Goal: Task Accomplishment & Management: Use online tool/utility

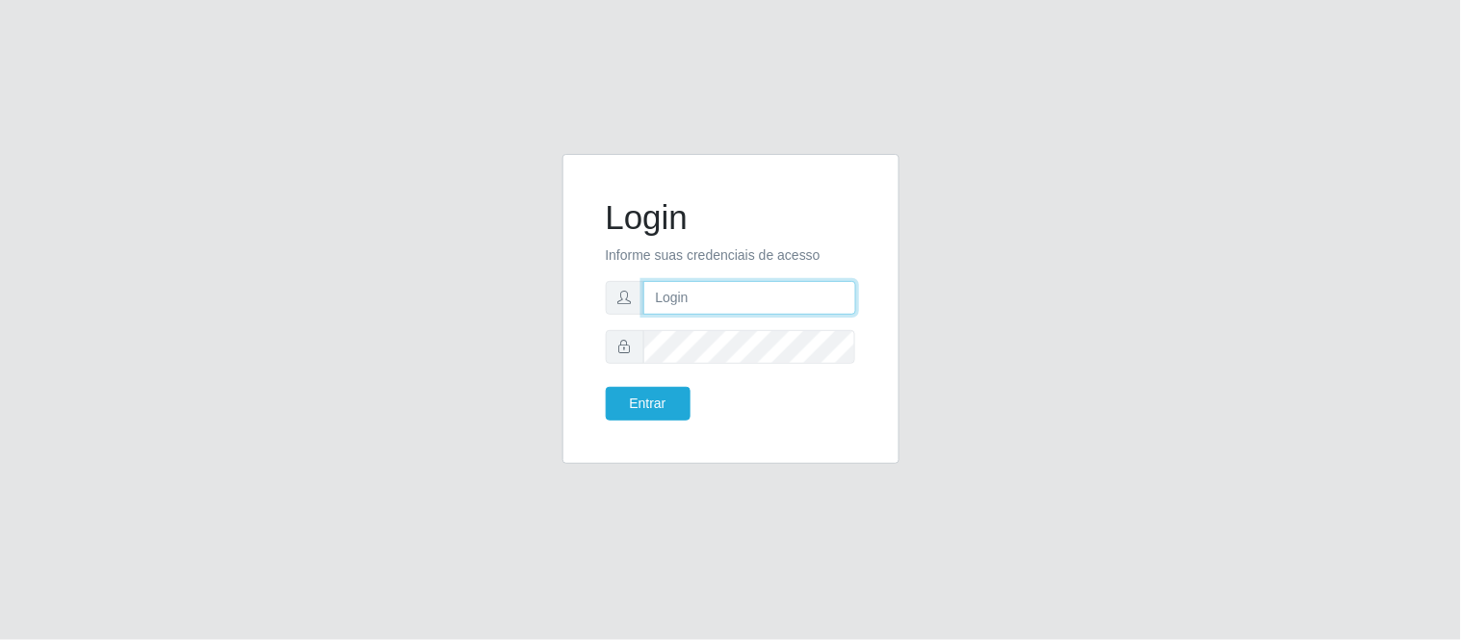
click at [715, 297] on input "text" at bounding box center [749, 298] width 213 height 34
type input "[EMAIL_ADDRESS][DOMAIN_NAME]"
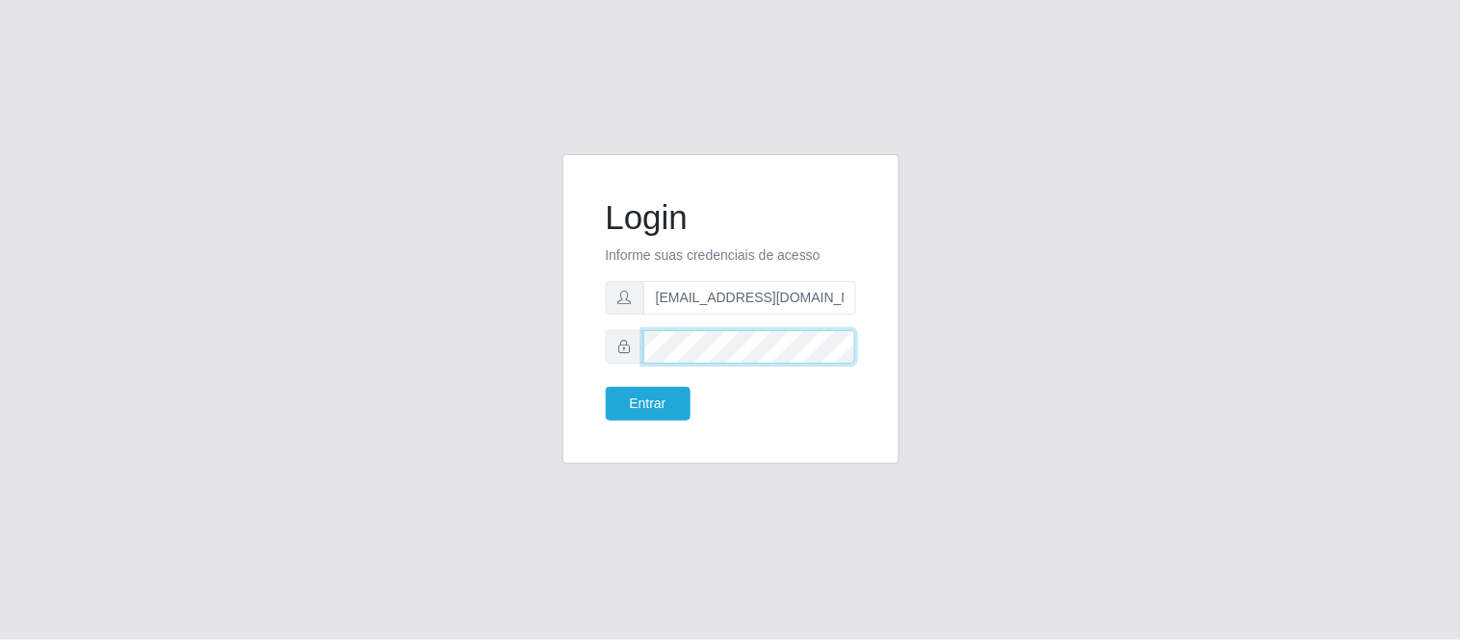
click at [606, 387] on button "Entrar" at bounding box center [648, 404] width 85 height 34
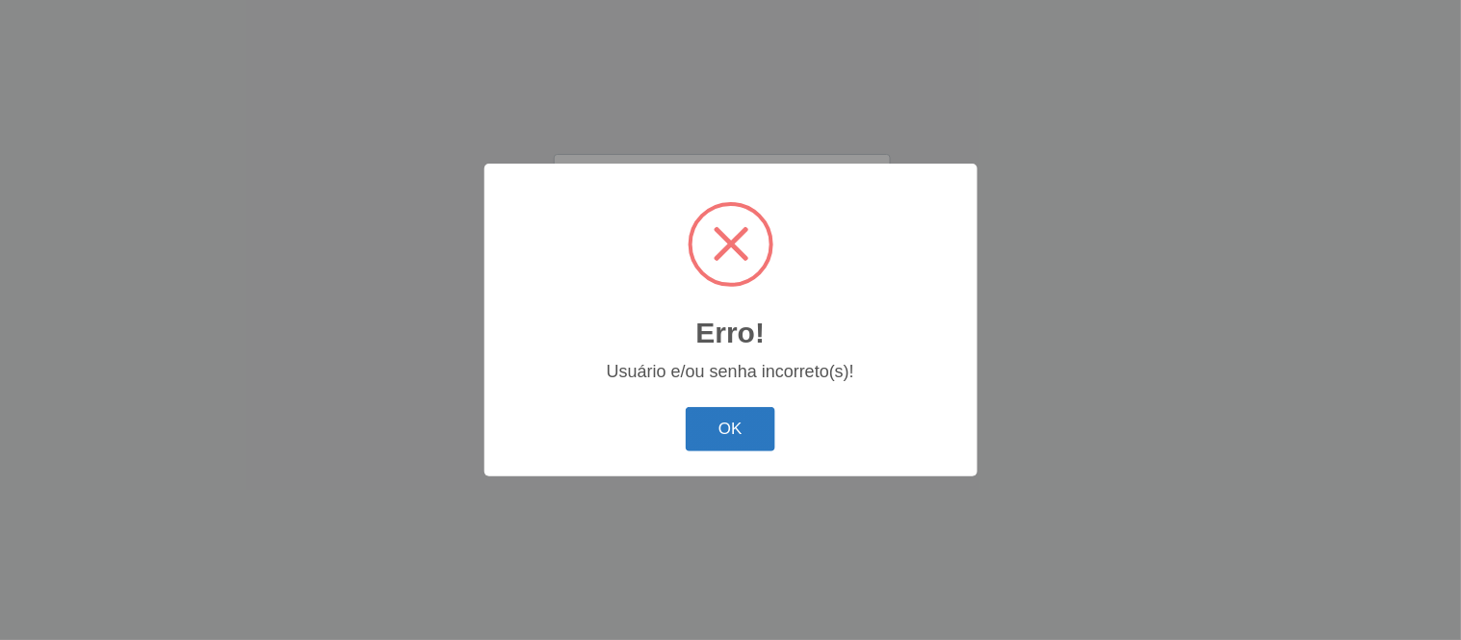
click at [744, 412] on button "OK" at bounding box center [731, 429] width 90 height 45
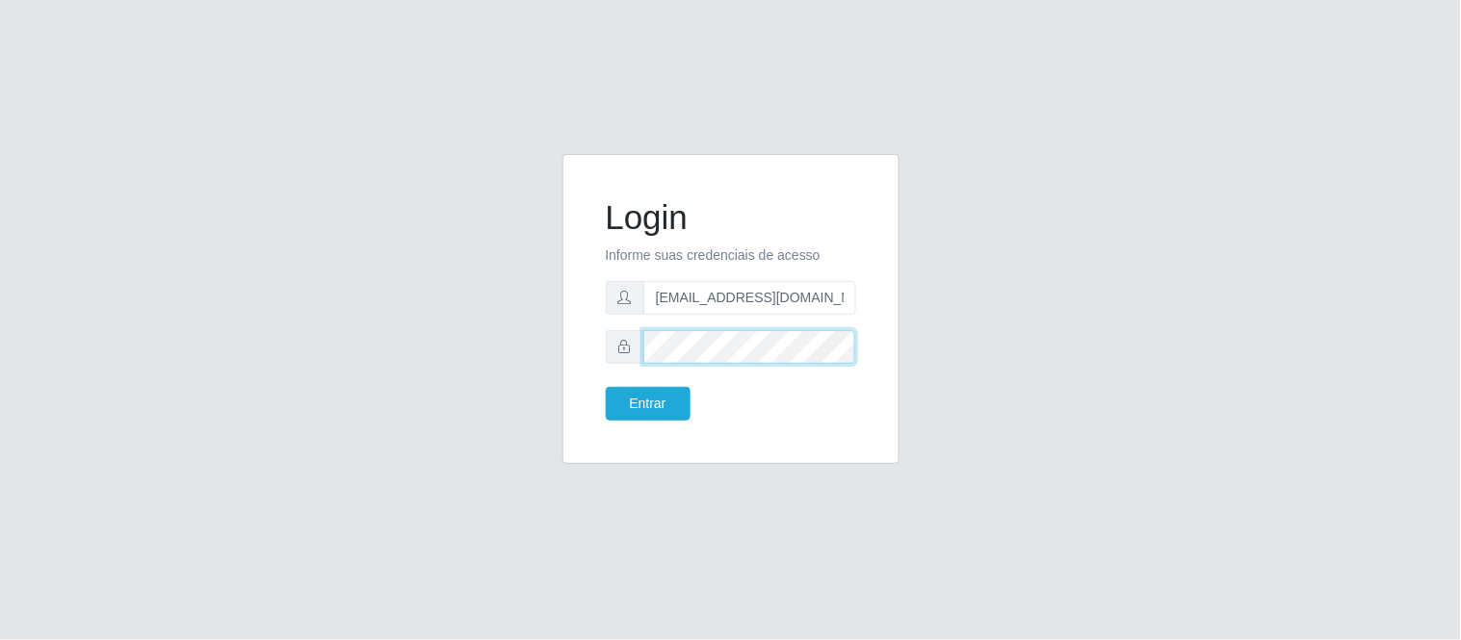
click at [385, 416] on div "Login Informe suas credenciais de acesso [EMAIL_ADDRESS][DOMAIN_NAME] Entrar" at bounding box center [731, 320] width 1098 height 333
click at [606, 387] on button "Entrar" at bounding box center [648, 404] width 85 height 34
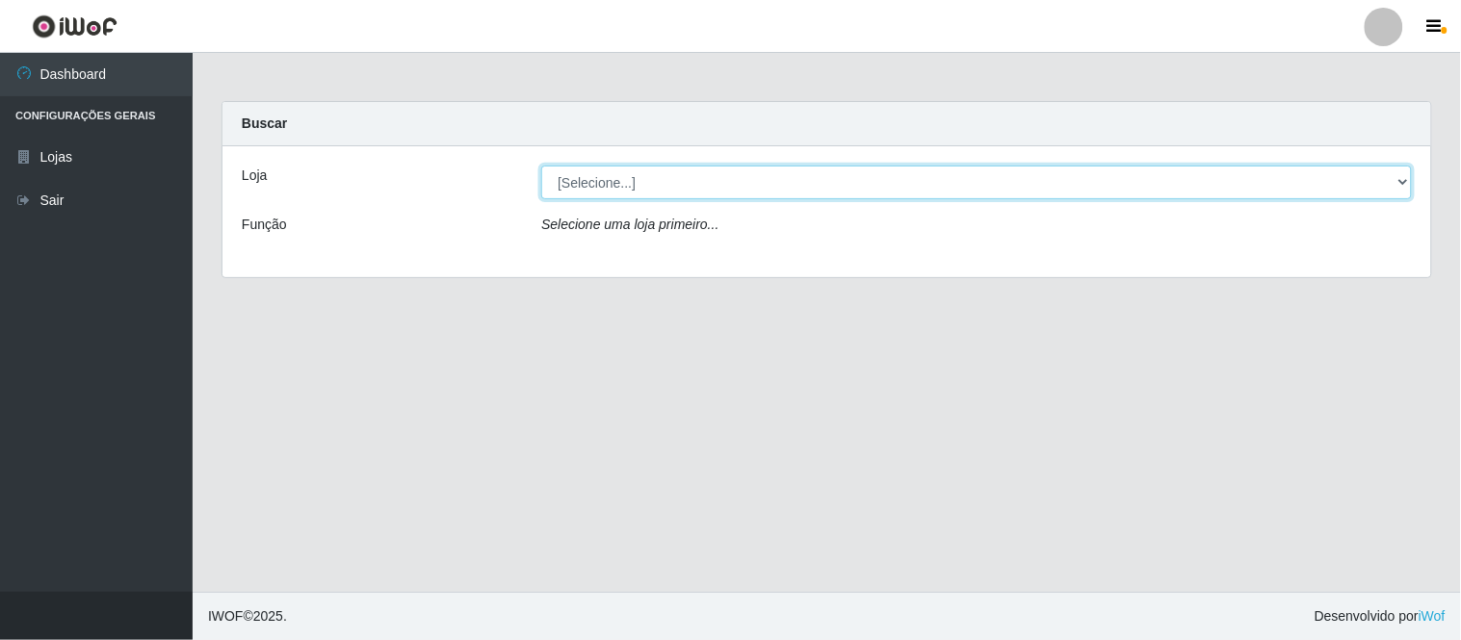
click at [1246, 180] on select "[Selecione...] Queiroz Atacadão - Coophab" at bounding box center [976, 183] width 871 height 34
select select "463"
click at [541, 166] on select "[Selecione...] Queiroz Atacadão - Coophab" at bounding box center [976, 183] width 871 height 34
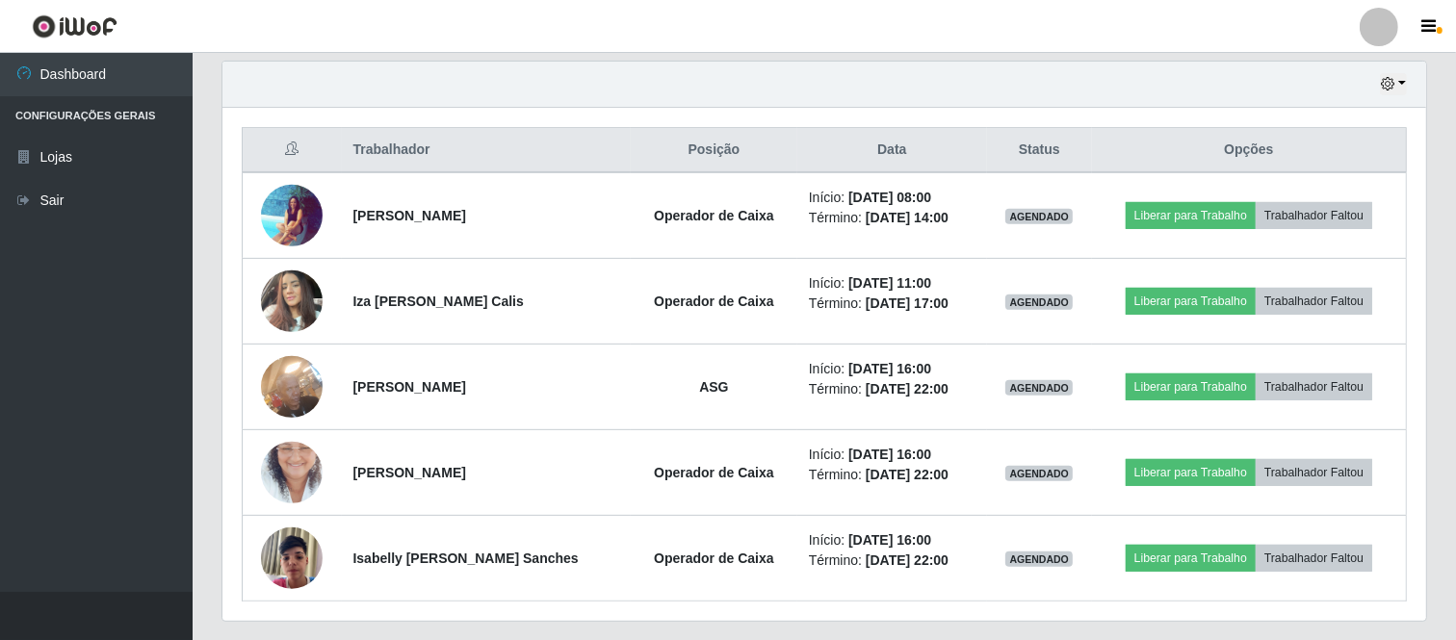
scroll to position [672, 0]
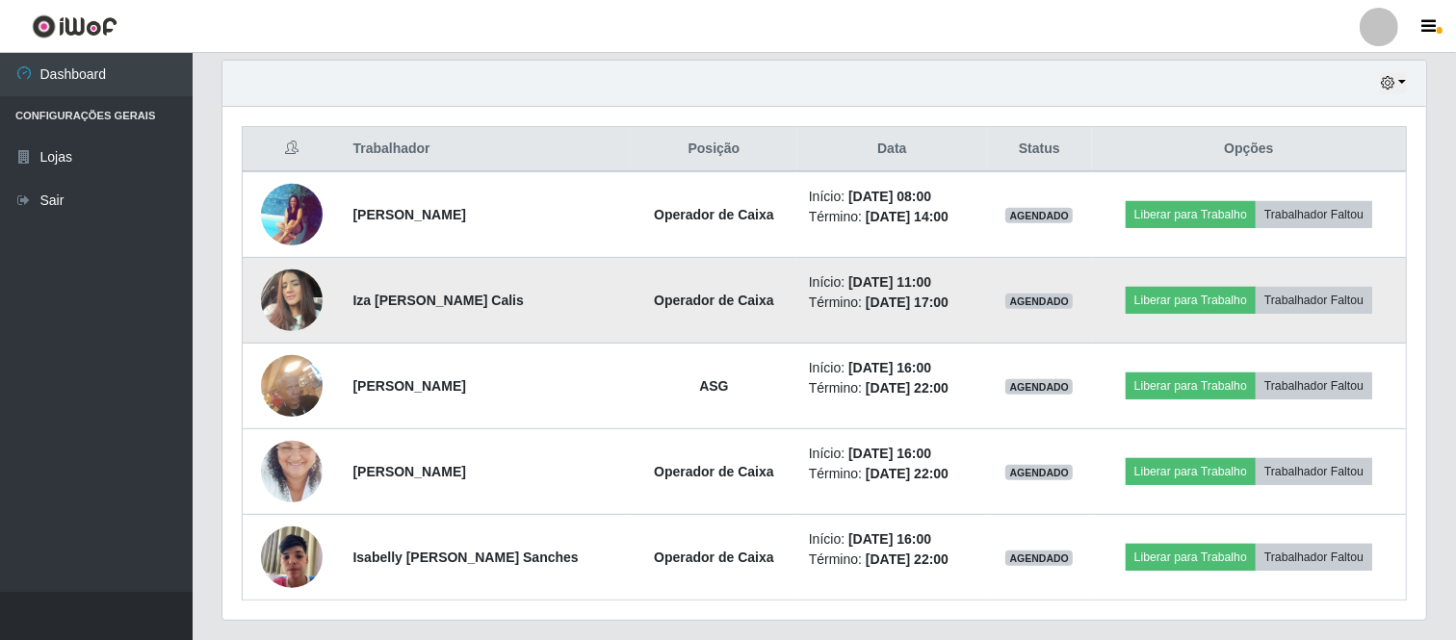
click at [308, 297] on img at bounding box center [292, 300] width 62 height 82
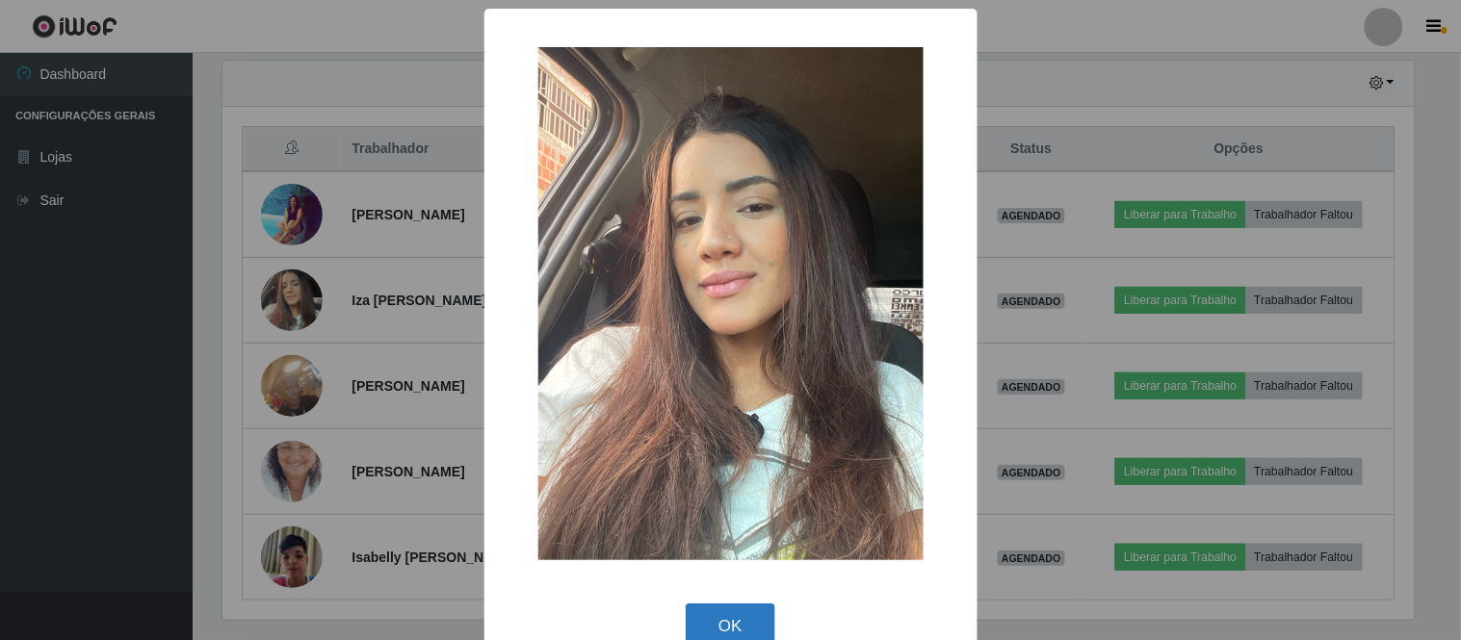
click at [758, 616] on button "OK" at bounding box center [731, 626] width 90 height 45
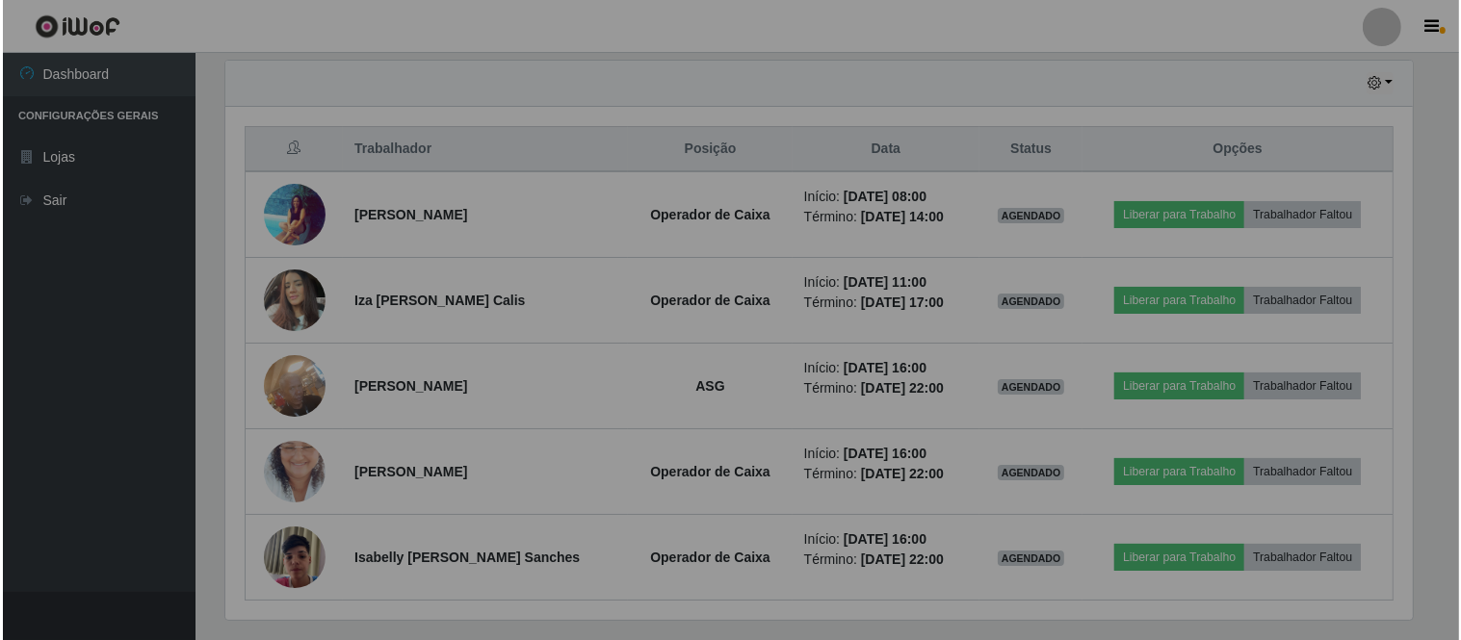
scroll to position [399, 1204]
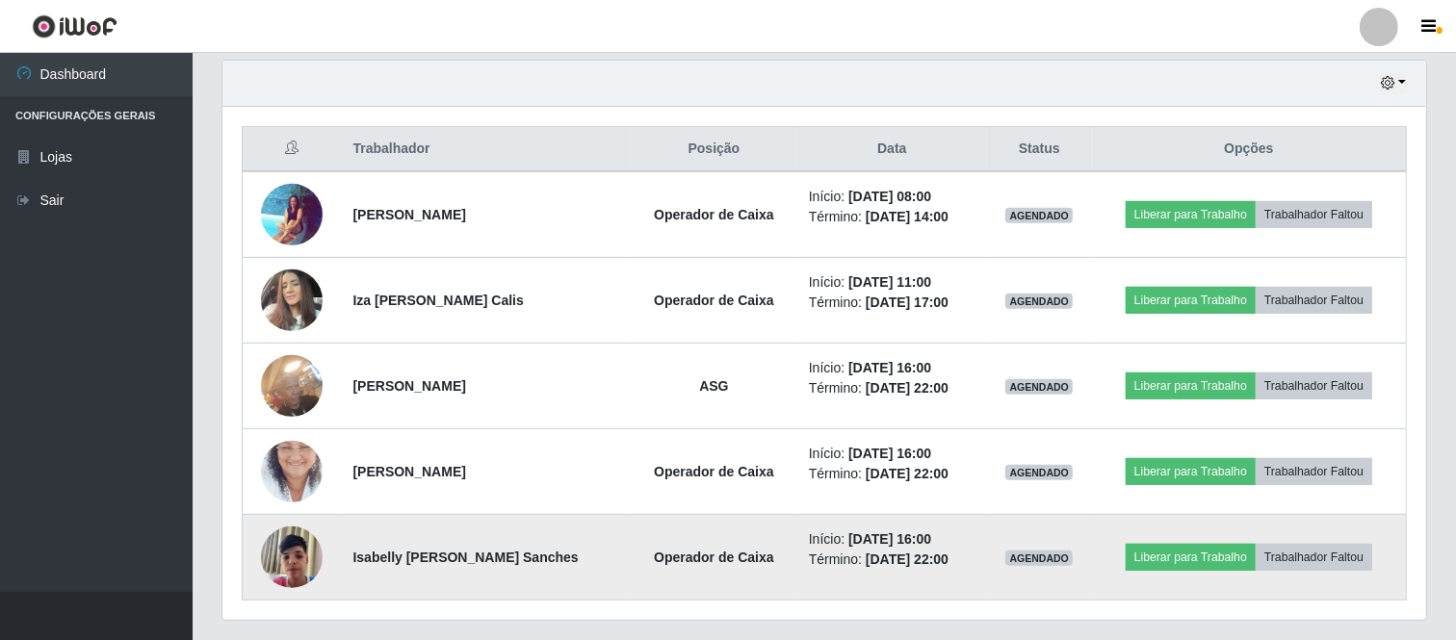
click at [277, 562] on img at bounding box center [292, 557] width 62 height 82
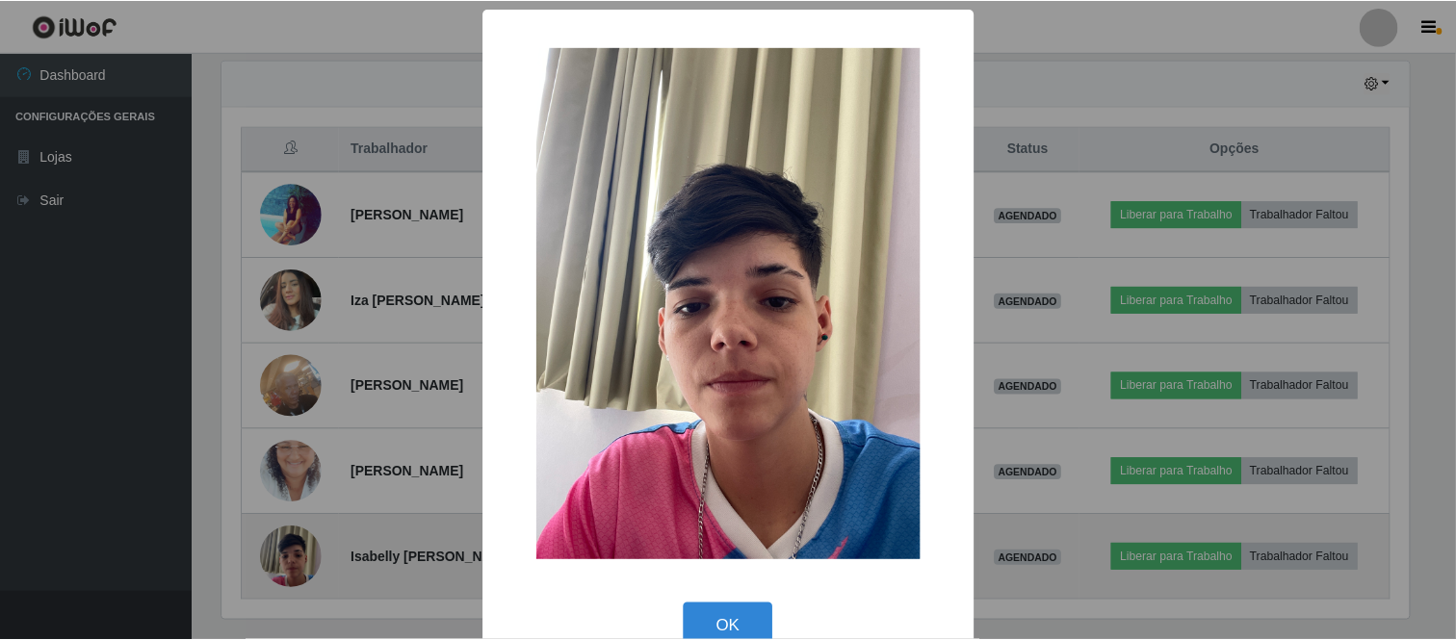
scroll to position [399, 1191]
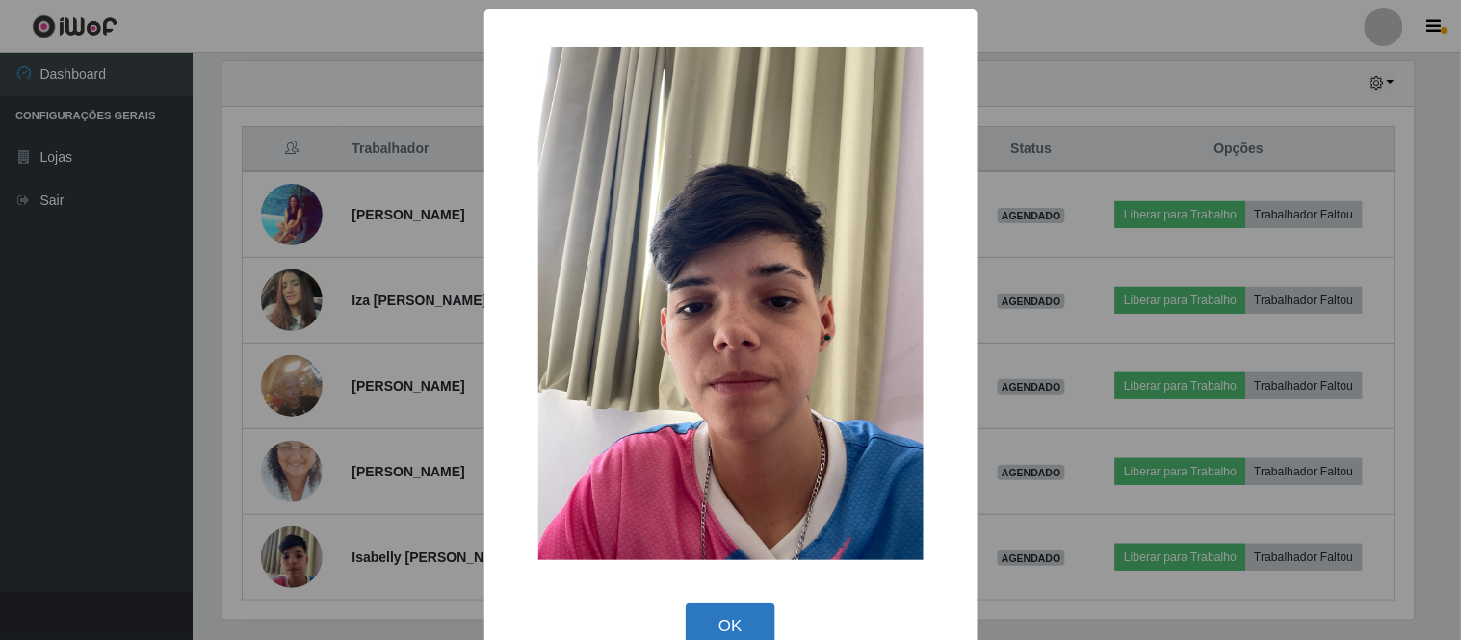
click at [715, 618] on button "OK" at bounding box center [731, 626] width 90 height 45
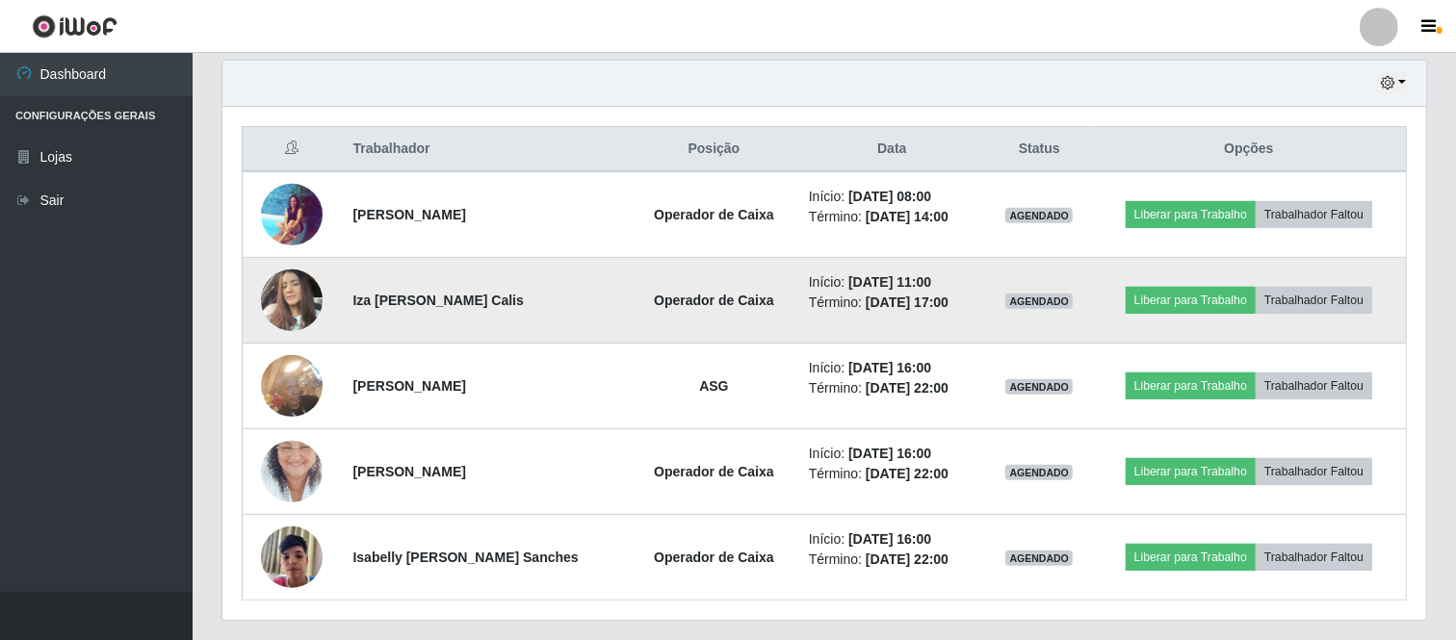
scroll to position [399, 1204]
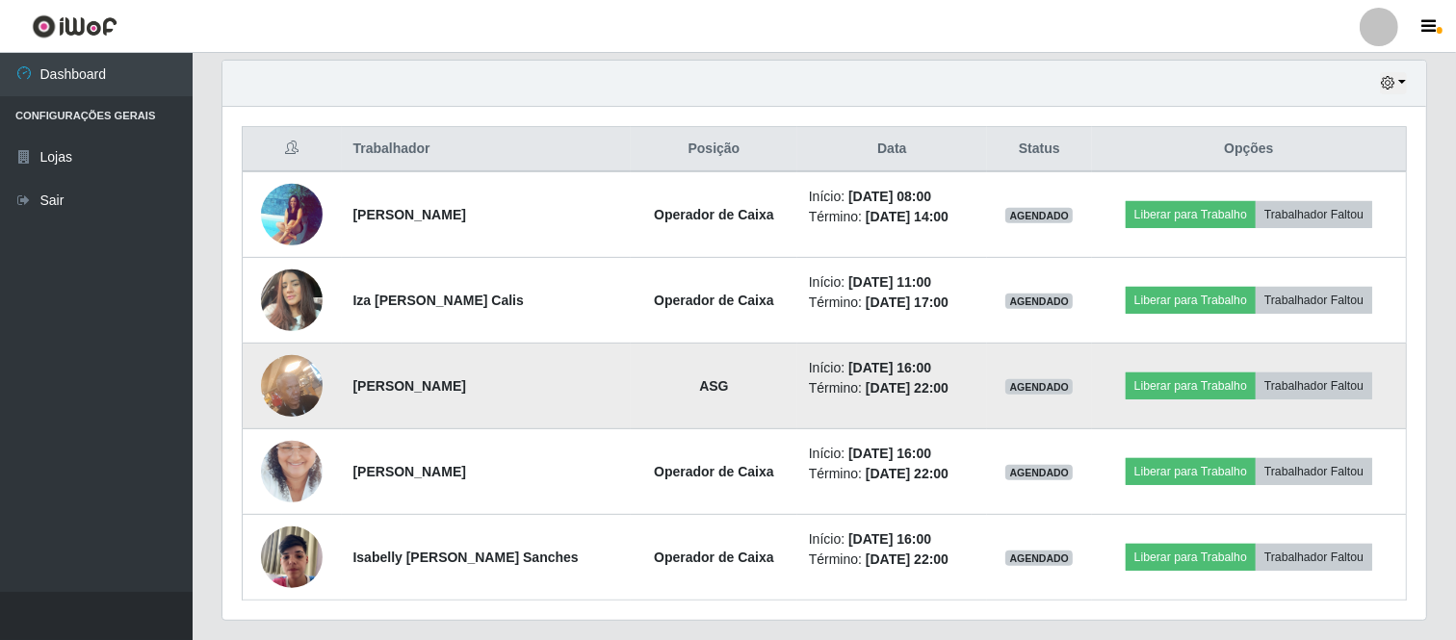
click at [311, 376] on img at bounding box center [292, 386] width 62 height 82
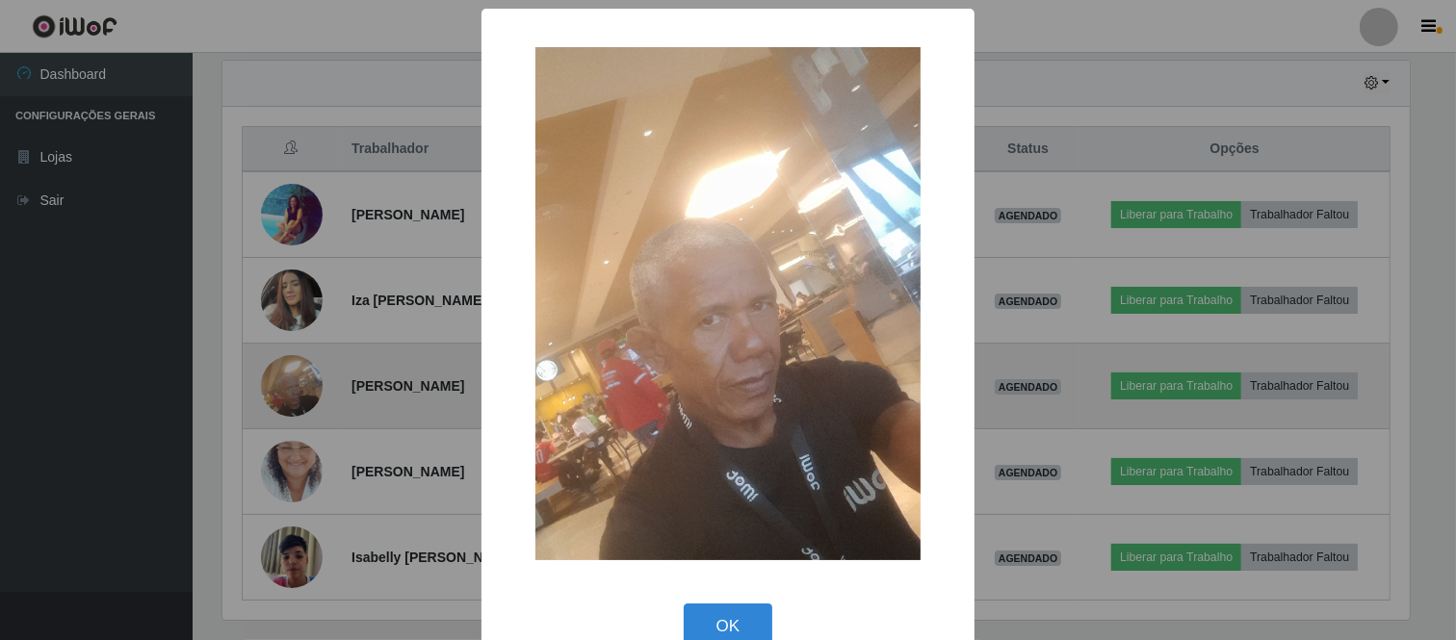
scroll to position [399, 1191]
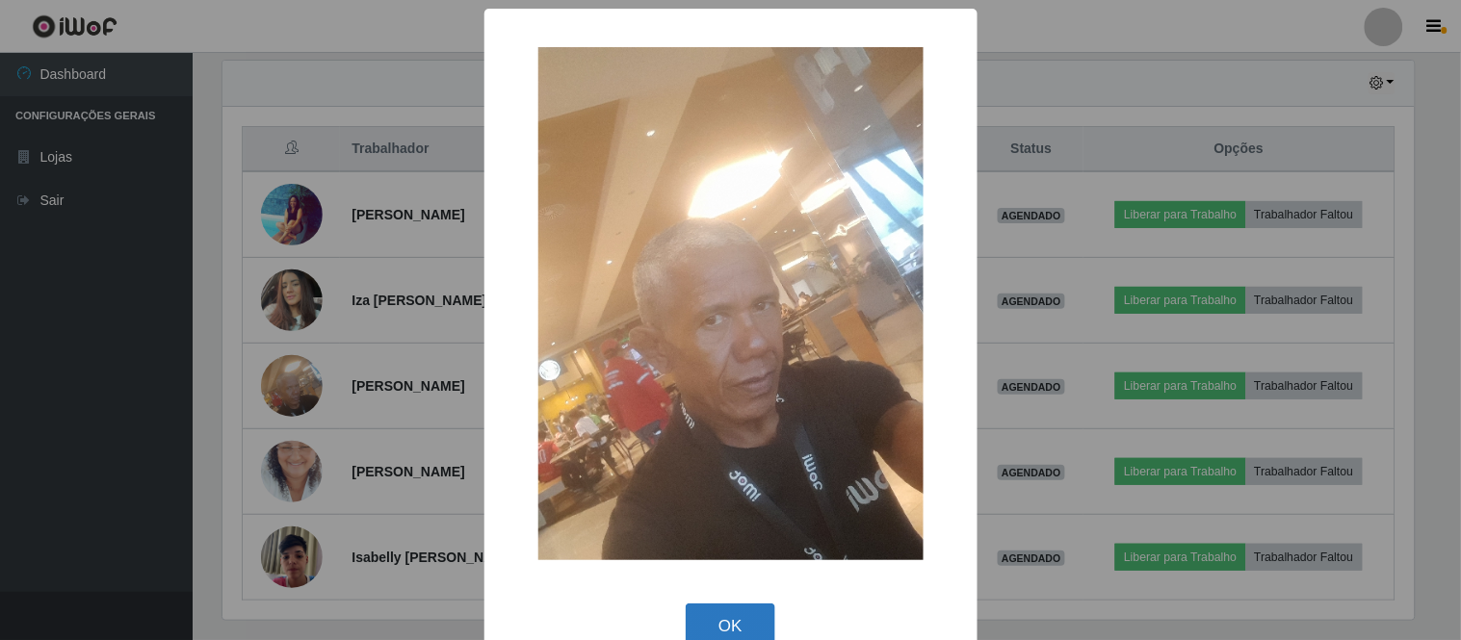
click at [743, 621] on button "OK" at bounding box center [731, 626] width 90 height 45
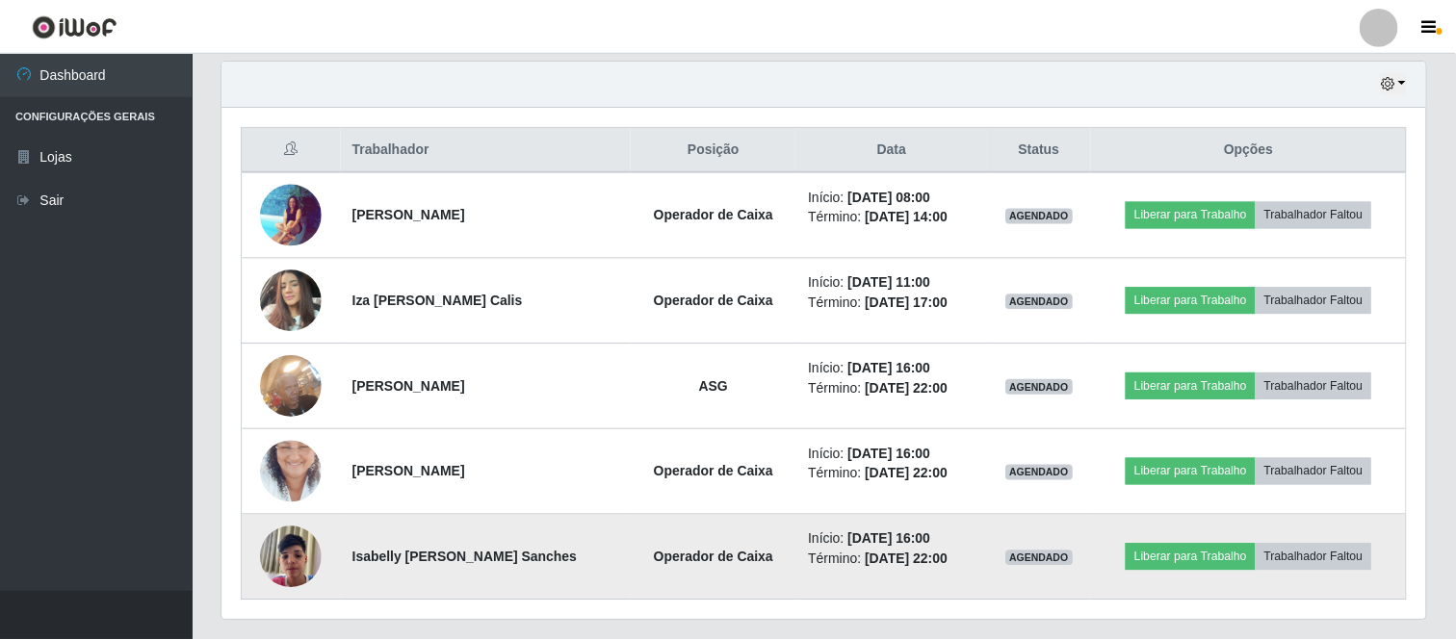
scroll to position [399, 1204]
click at [292, 560] on img at bounding box center [292, 557] width 62 height 82
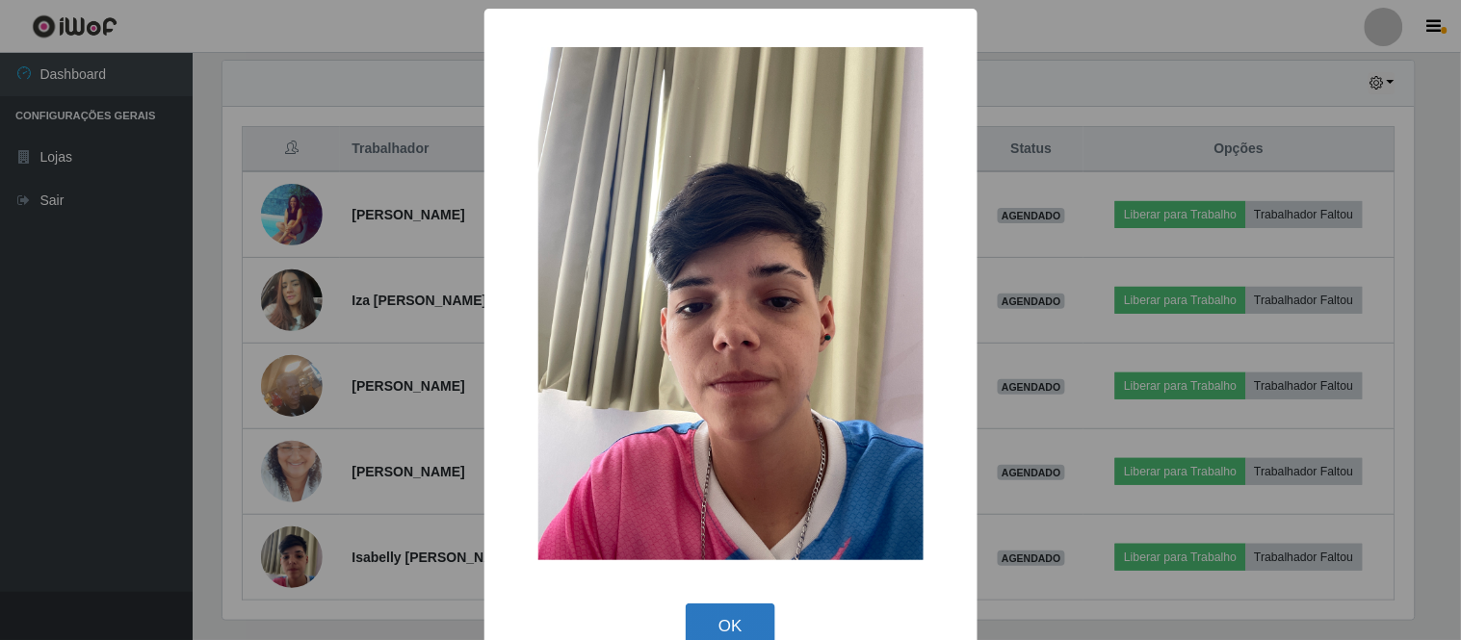
click at [725, 618] on button "OK" at bounding box center [731, 626] width 90 height 45
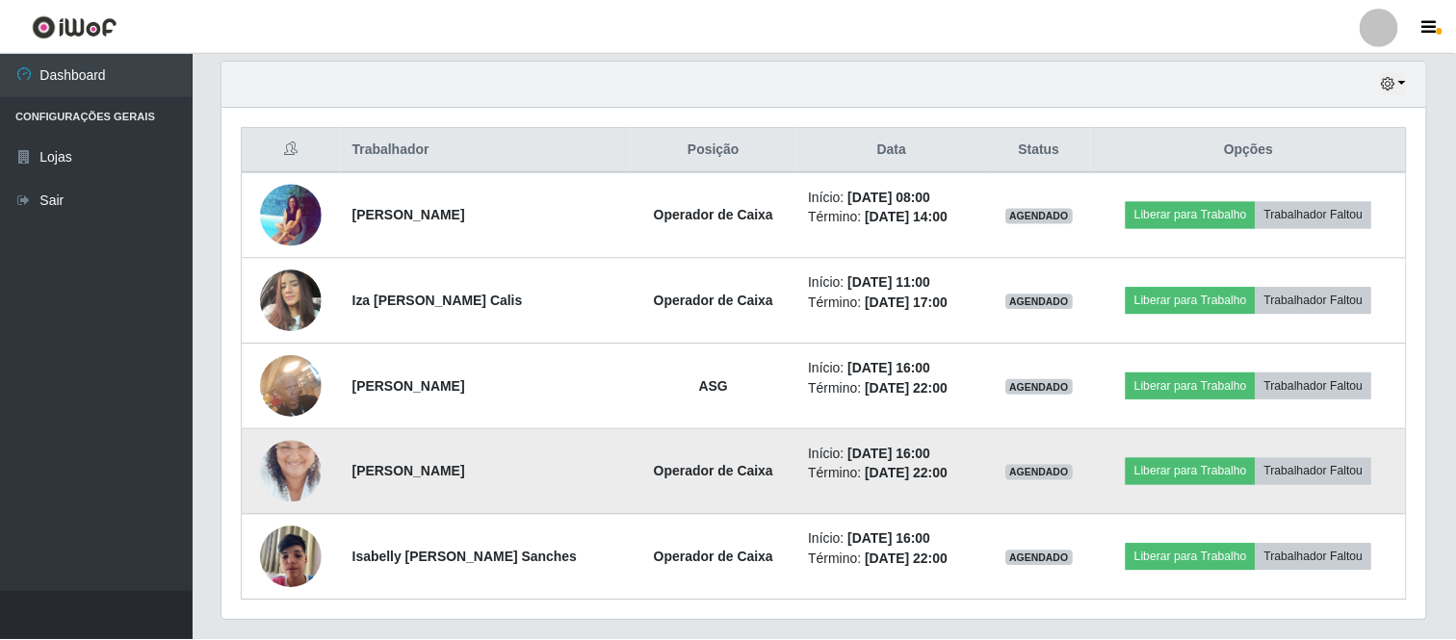
scroll to position [399, 1204]
